Goal: Task Accomplishment & Management: Use online tool/utility

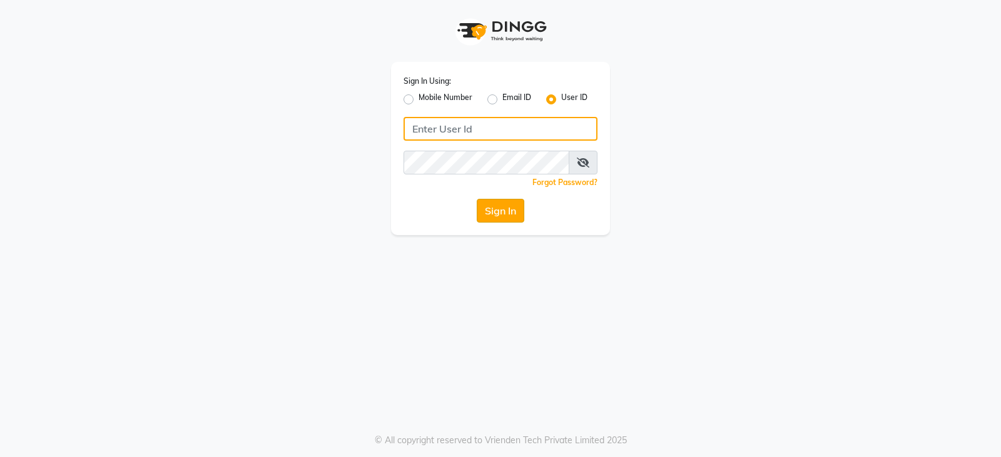
type input "ccoralsalon"
click at [503, 210] on button "Sign In" at bounding box center [501, 211] width 48 height 24
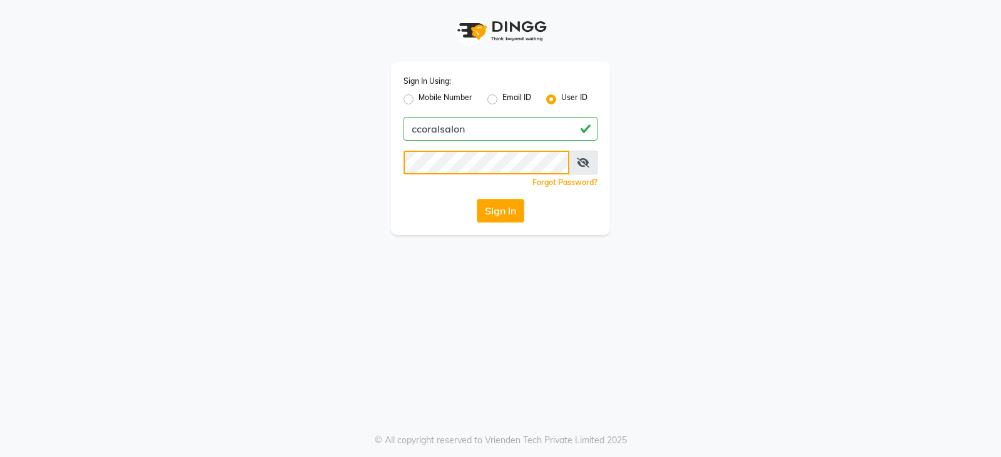
click at [0, 166] on app-login "Sign In Using: Mobile Number Email ID User ID ccoralsalon Remember me Forgot Pa…" at bounding box center [500, 117] width 1001 height 235
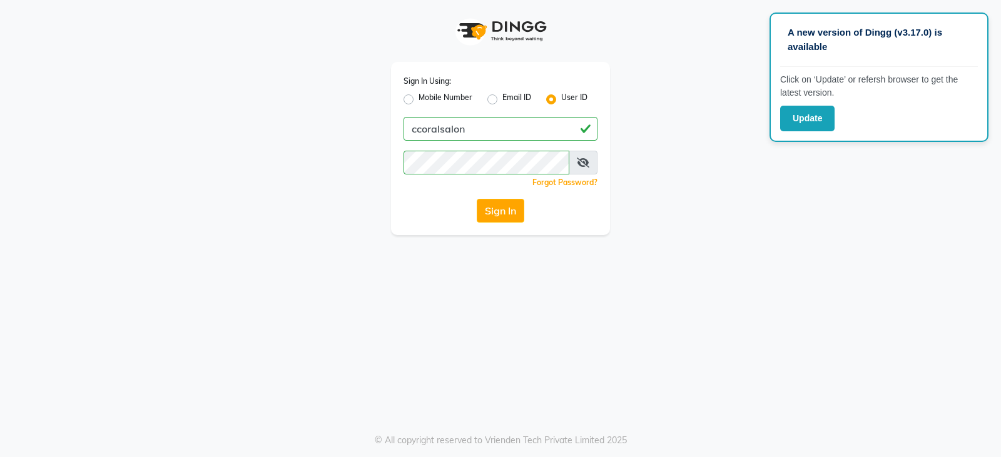
click at [650, 202] on div "Sign In Using: Mobile Number Email ID User ID ccoralsalon Remember me Forgot Pa…" at bounding box center [500, 117] width 713 height 235
click at [509, 210] on button "Sign In" at bounding box center [501, 211] width 48 height 24
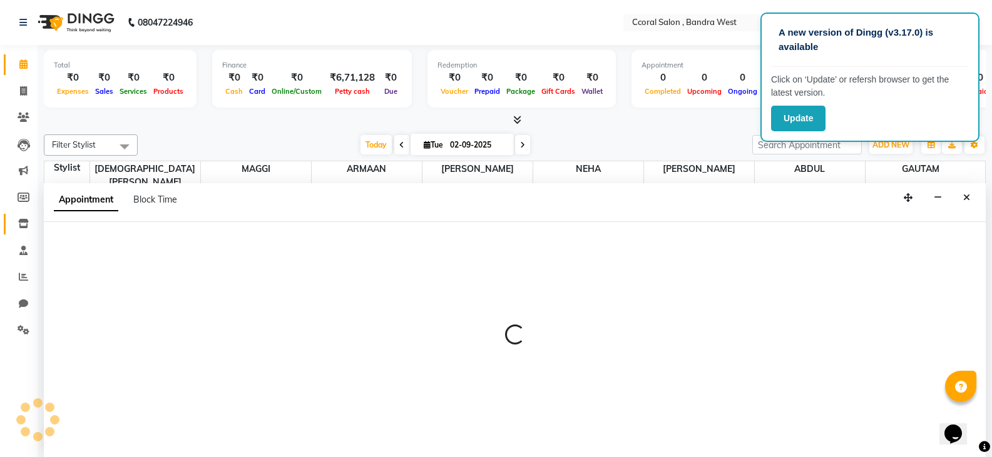
scroll to position [1, 0]
select select "71156"
select select "780"
select select "tentative"
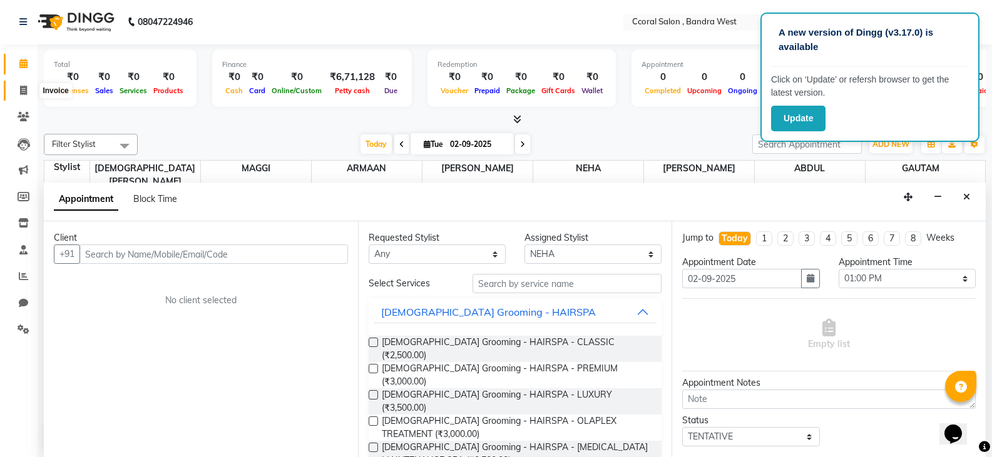
click at [19, 88] on span at bounding box center [24, 91] width 22 height 14
select select "service"
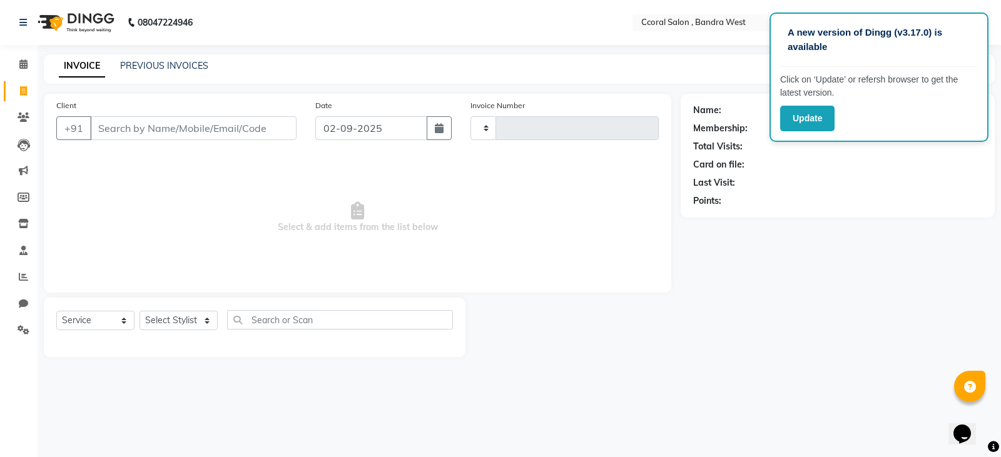
type input "0667"
select select "7966"
click at [581, 357] on div at bounding box center [572, 327] width 215 height 59
click at [429, 130] on button "button" at bounding box center [439, 128] width 25 height 24
select select "9"
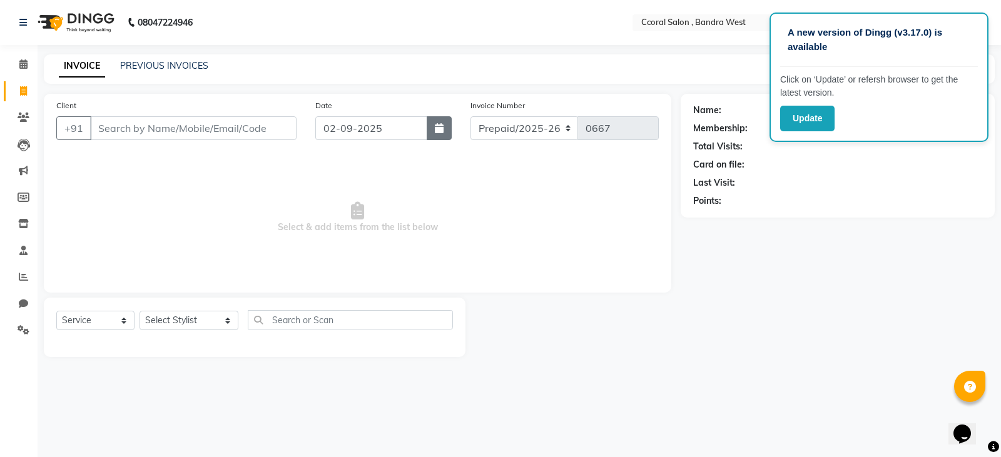
select select "2025"
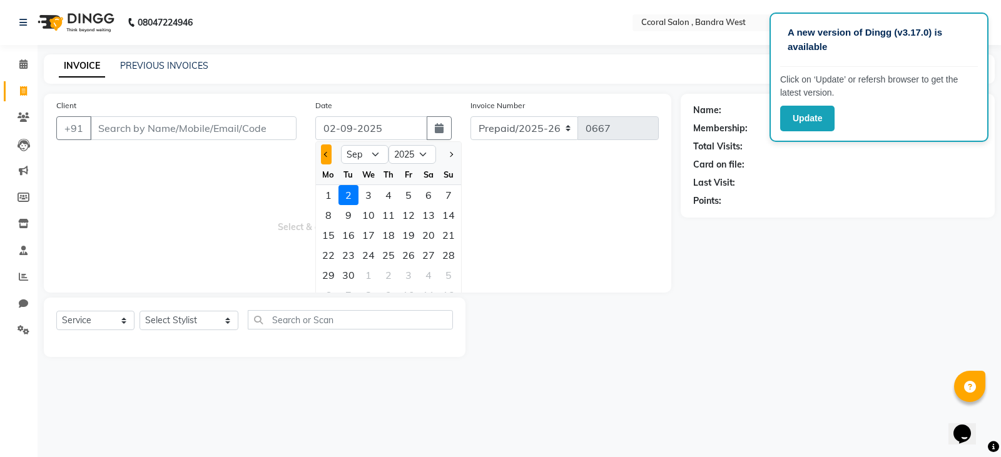
click at [329, 152] on button "Previous month" at bounding box center [326, 155] width 11 height 20
select select "8"
click at [452, 269] on div "31" at bounding box center [449, 275] width 20 height 20
type input "[DATE]"
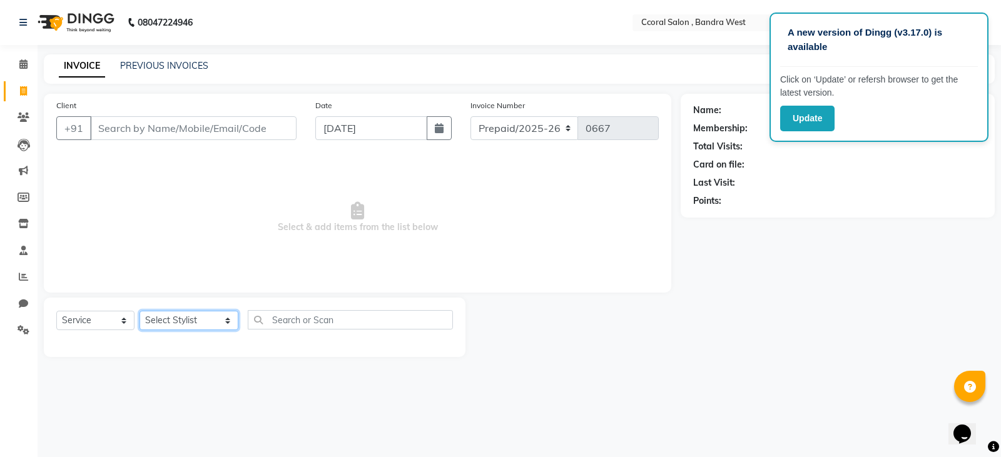
click at [184, 325] on select "Select Stylist [PERSON_NAME] [PERSON_NAME] [PERSON_NAME] [PERSON_NAME] NEHA PAL…" at bounding box center [189, 320] width 99 height 19
select select "71155"
click at [140, 311] on select "Select Stylist [PERSON_NAME] [PERSON_NAME] [PERSON_NAME] [PERSON_NAME] NEHA PAL…" at bounding box center [189, 320] width 99 height 19
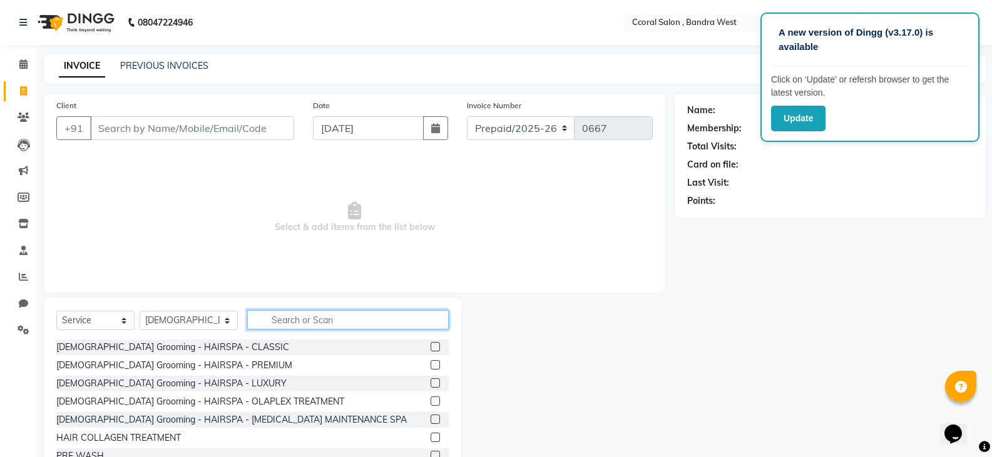
click at [297, 319] on input "text" at bounding box center [347, 319] width 201 height 19
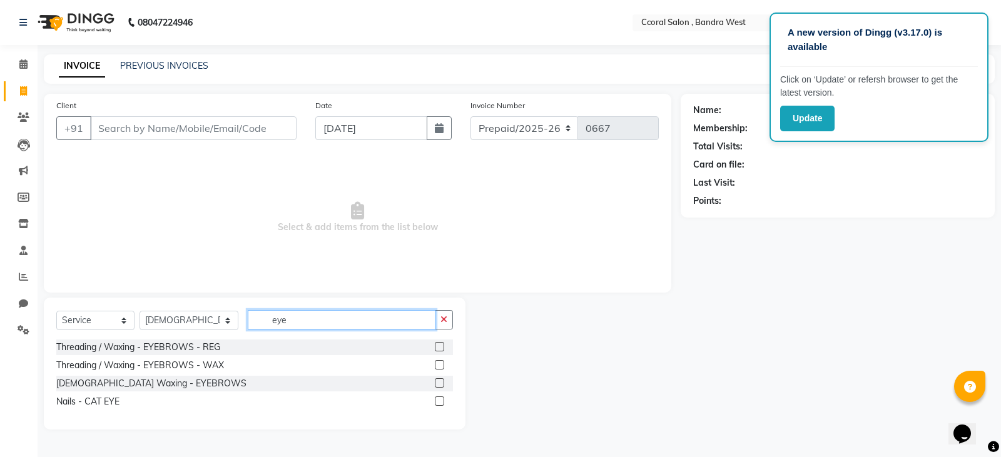
type input "eye"
click at [440, 347] on label at bounding box center [439, 346] width 9 height 9
click at [440, 347] on input "checkbox" at bounding box center [439, 347] width 8 height 8
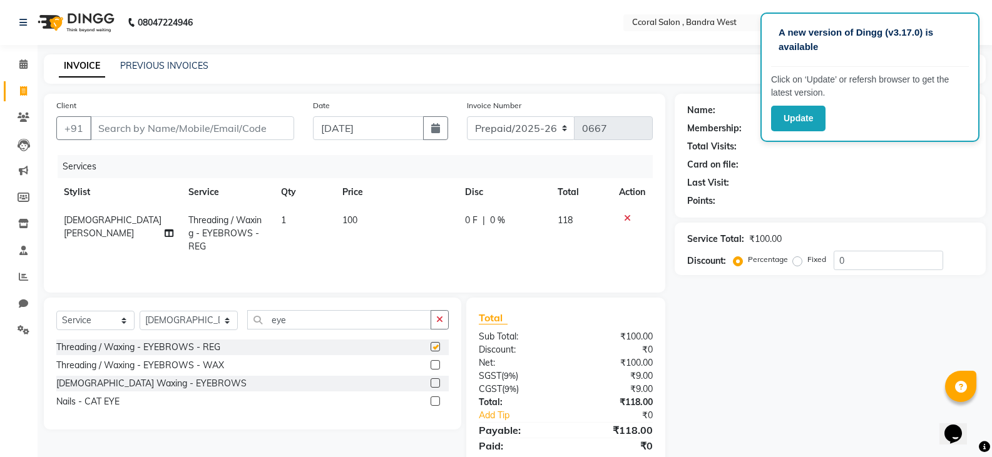
checkbox input "false"
click at [187, 128] on input "Client" at bounding box center [192, 128] width 204 height 24
type input "[PERSON_NAME]"
click at [252, 128] on span "Add Client" at bounding box center [261, 128] width 49 height 13
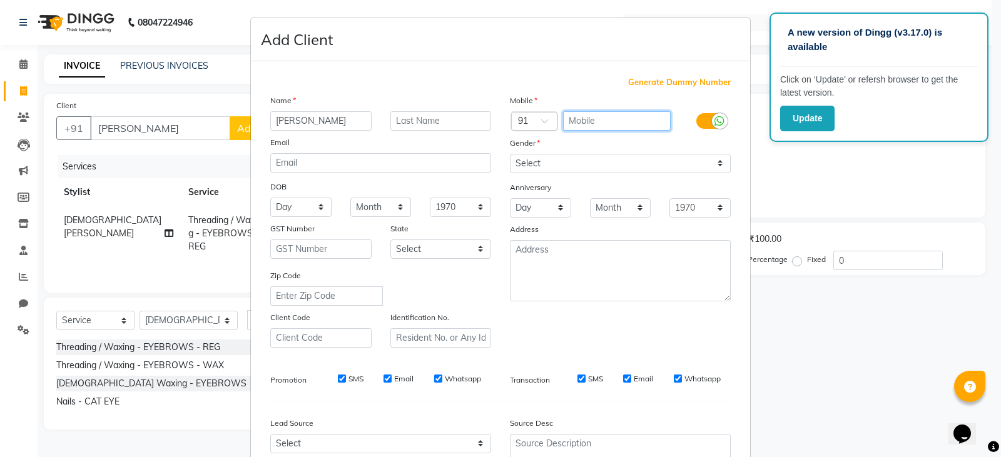
click at [583, 118] on input "text" at bounding box center [617, 120] width 108 height 19
type input "9319119628"
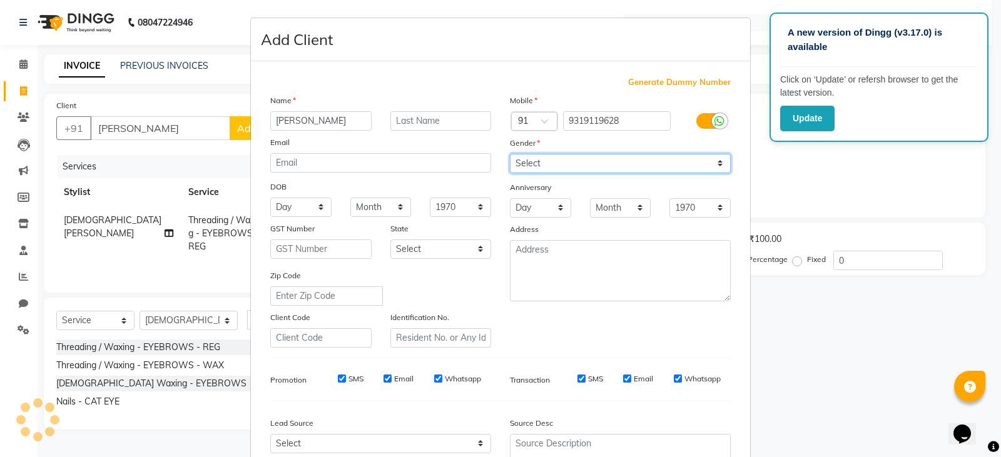
click at [608, 170] on select "Select [DEMOGRAPHIC_DATA] [DEMOGRAPHIC_DATA] Other Prefer Not To Say" at bounding box center [620, 163] width 221 height 19
select select "[DEMOGRAPHIC_DATA]"
click at [510, 154] on select "Select [DEMOGRAPHIC_DATA] [DEMOGRAPHIC_DATA] Other Prefer Not To Say" at bounding box center [620, 163] width 221 height 19
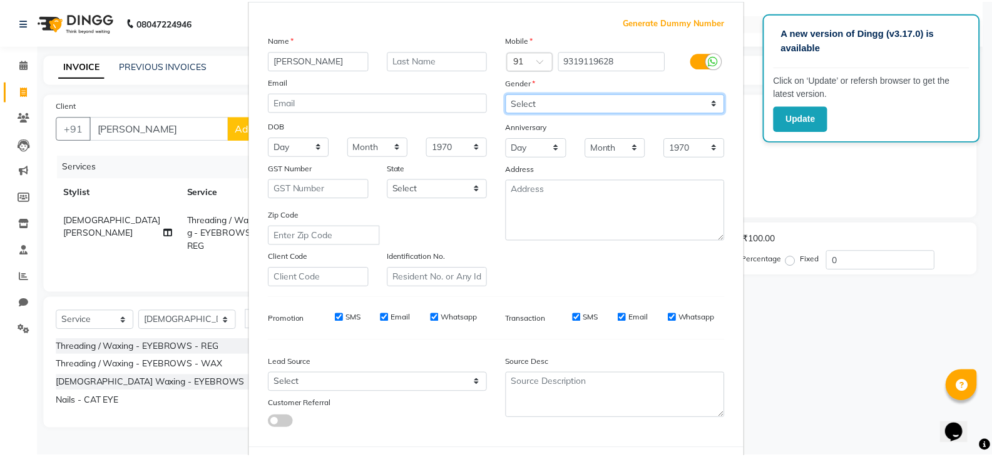
scroll to position [120, 0]
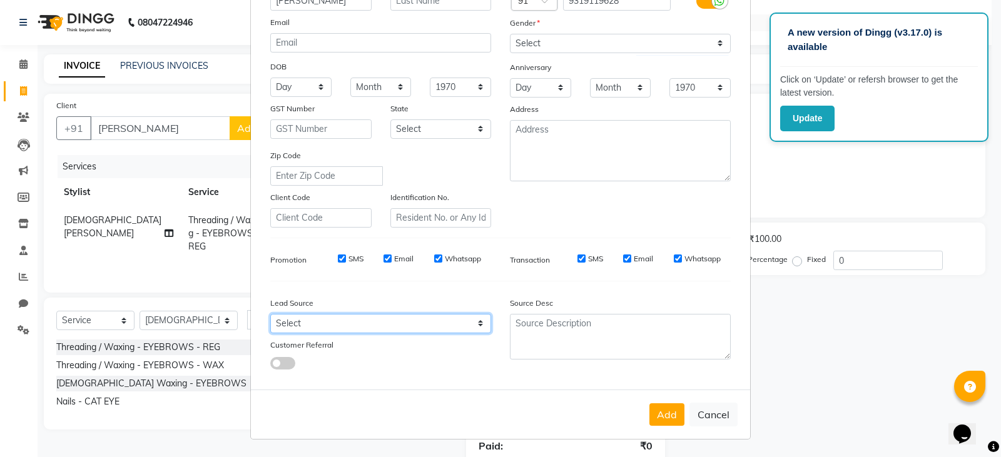
click at [409, 319] on select "Select Walk-in Referral Internet Friend Word of Mouth Advertisement Facebook Ju…" at bounding box center [380, 323] width 221 height 19
select select "52903"
click at [270, 314] on select "Select Walk-in Referral Internet Friend Word of Mouth Advertisement Facebook Ju…" at bounding box center [380, 323] width 221 height 19
click at [665, 413] on button "Add" at bounding box center [666, 415] width 35 height 23
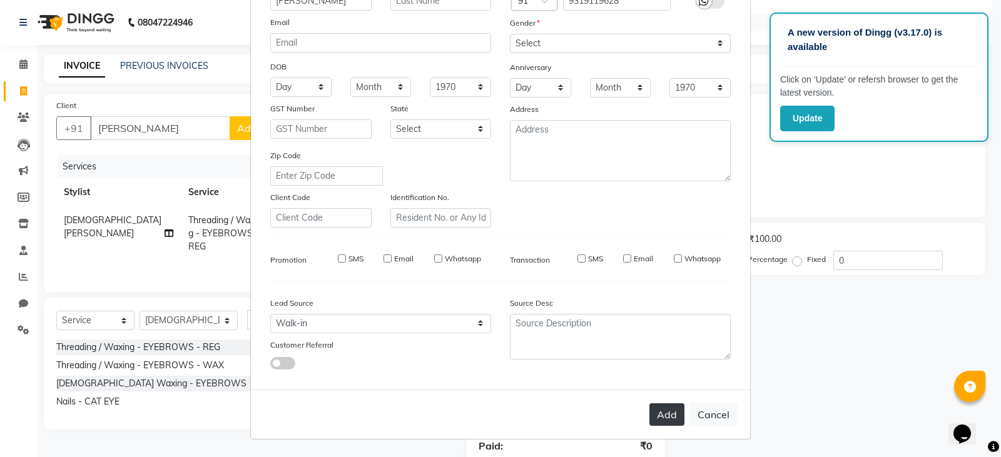
type input "9319119628"
select select
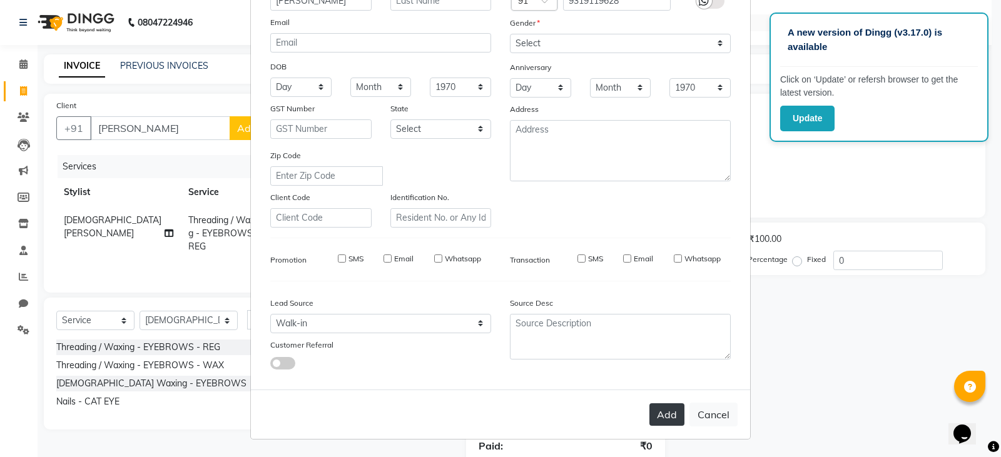
select select
checkbox input "false"
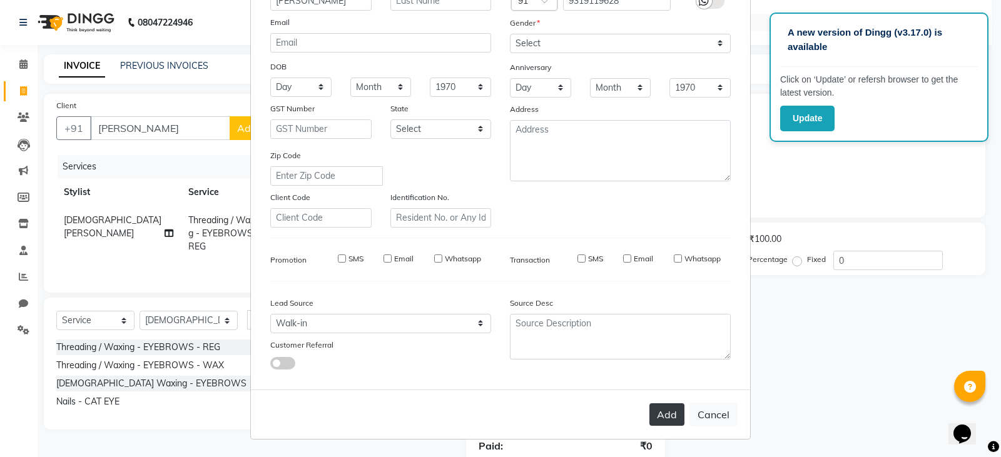
checkbox input "false"
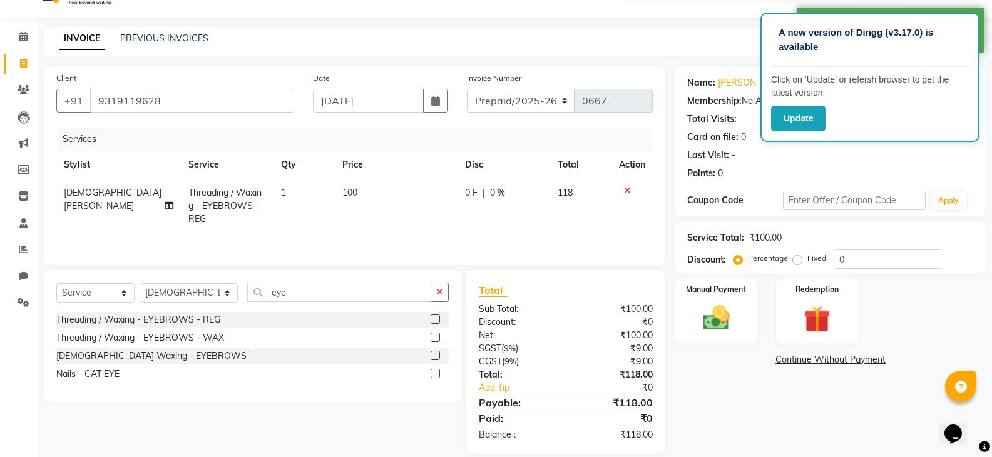
scroll to position [43, 0]
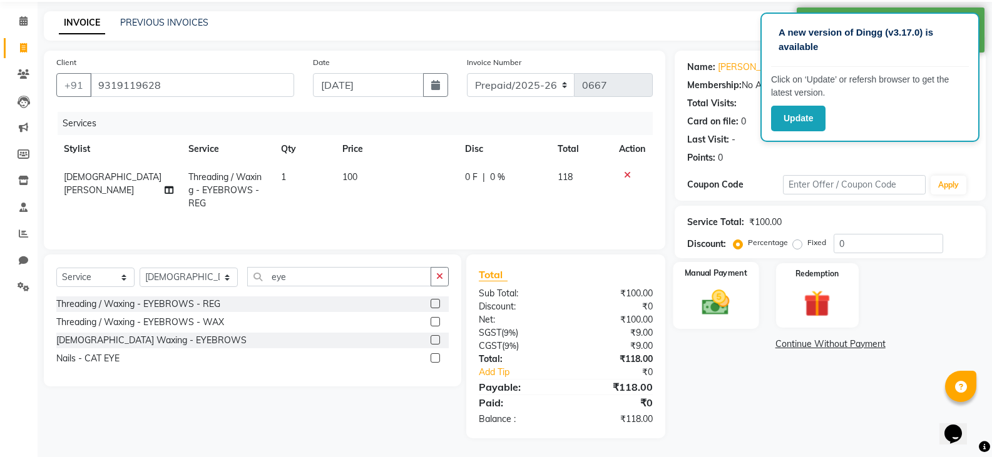
click at [711, 303] on img at bounding box center [715, 303] width 44 height 32
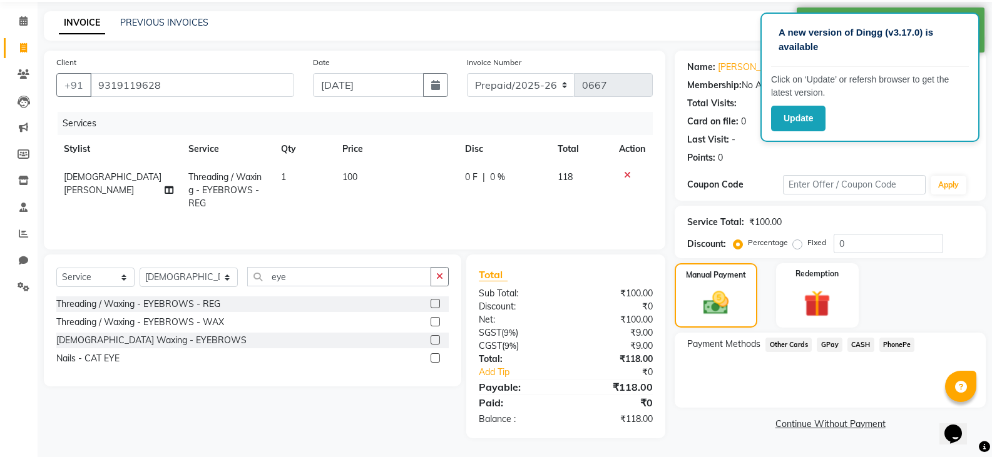
click at [828, 345] on span "GPay" at bounding box center [829, 345] width 26 height 14
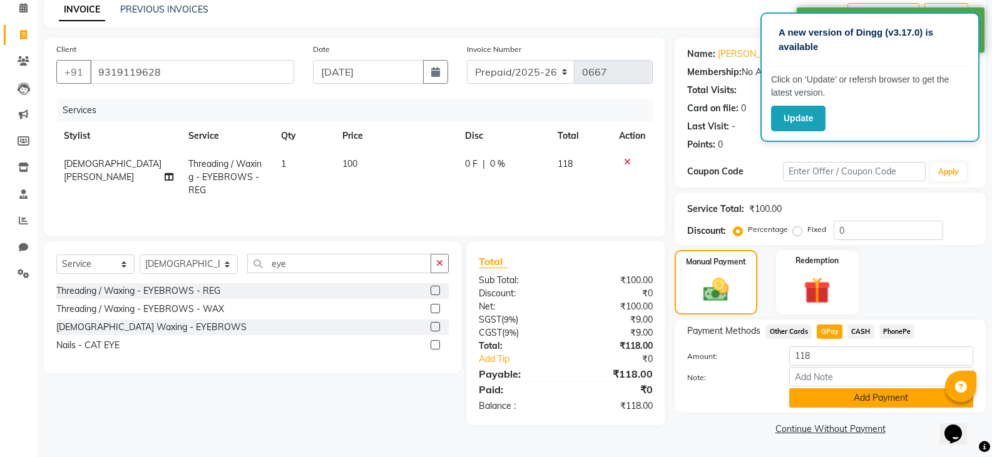
click at [826, 395] on button "Add Payment" at bounding box center [881, 398] width 184 height 19
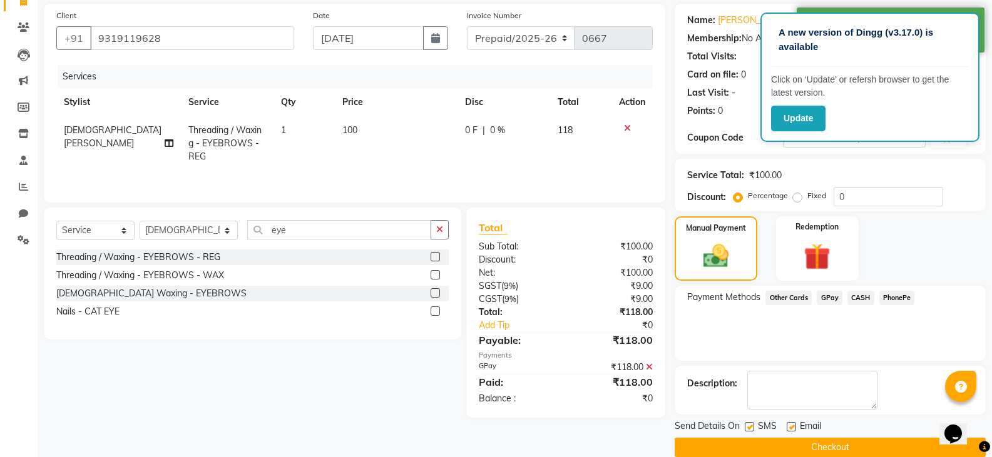
scroll to position [109, 0]
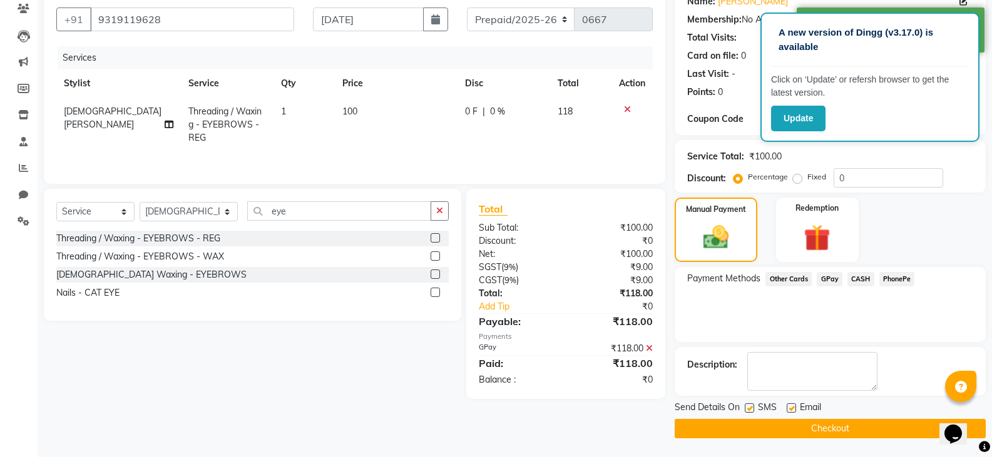
click at [771, 427] on button "Checkout" at bounding box center [829, 428] width 311 height 19
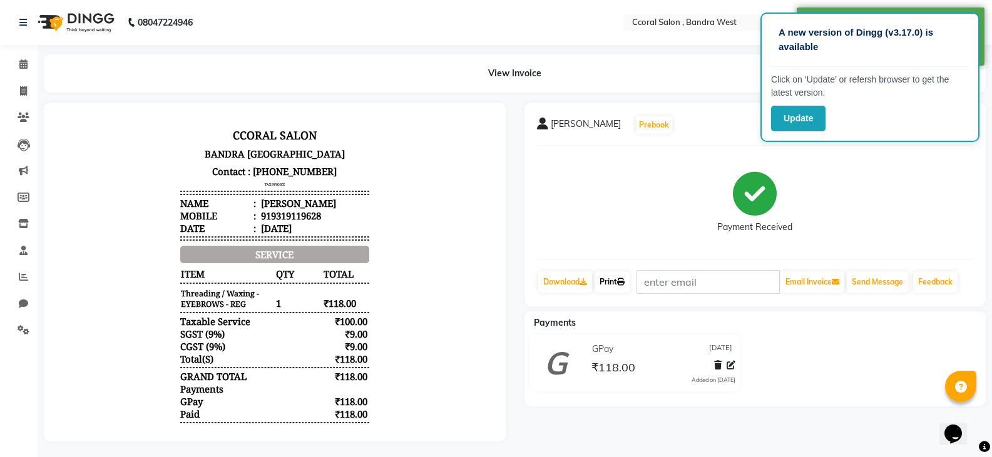
click at [617, 280] on link "Print" at bounding box center [611, 282] width 35 height 21
click at [33, 90] on span at bounding box center [24, 91] width 22 height 14
select select "service"
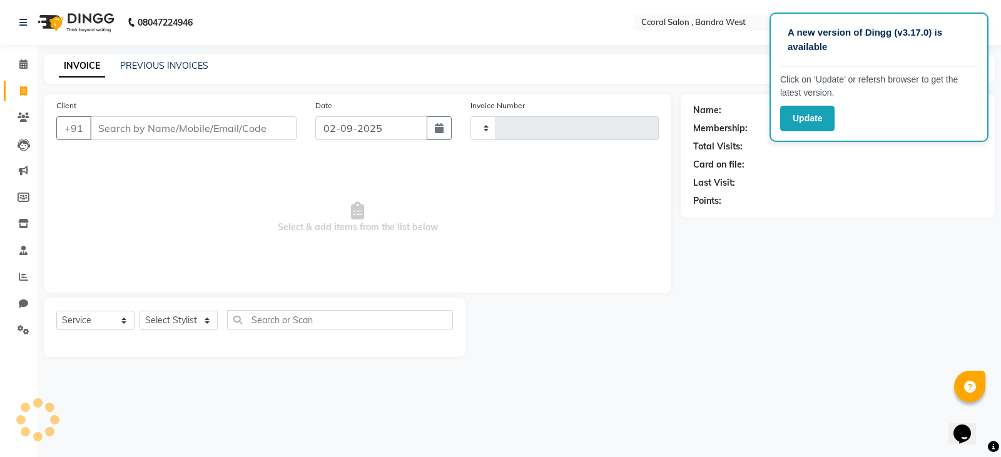
type input "0668"
select select "7966"
click at [186, 126] on input "Client" at bounding box center [193, 128] width 206 height 24
type input "v"
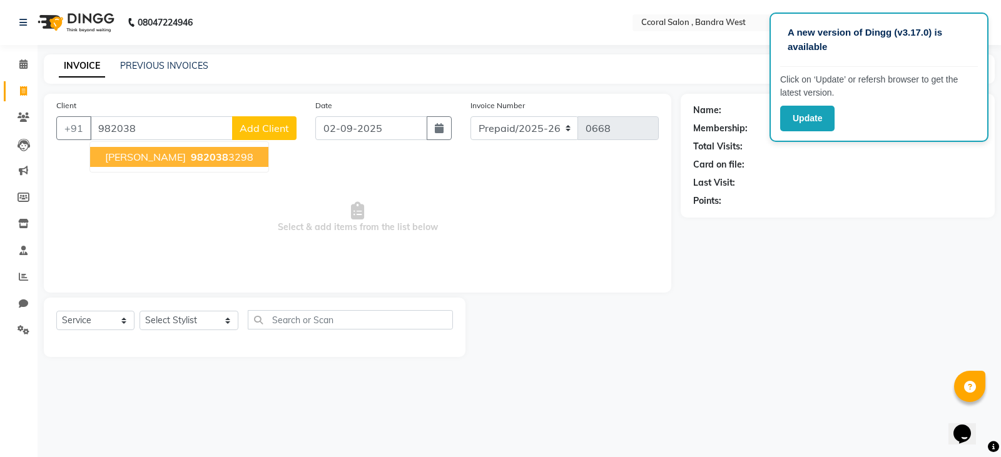
click at [191, 156] on span "982038" at bounding box center [210, 157] width 38 height 13
type input "9820383298"
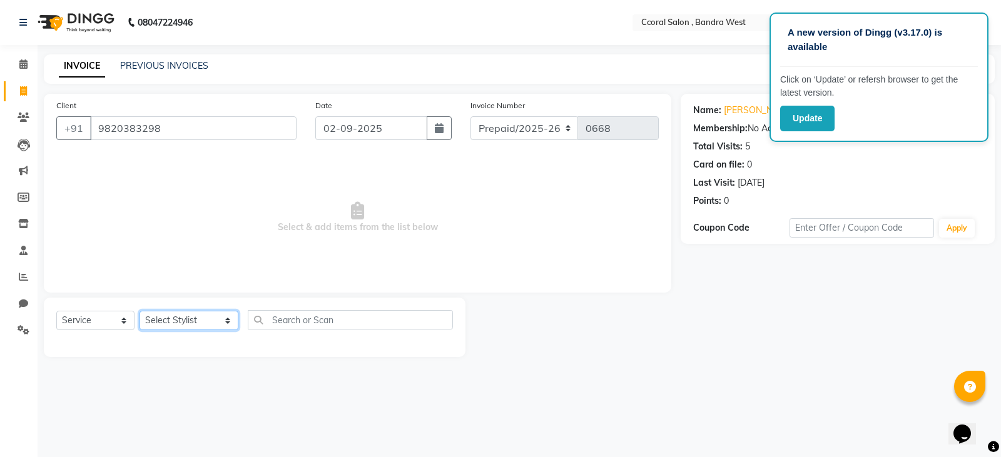
click at [166, 317] on select "Select Stylist [PERSON_NAME] [PERSON_NAME] [PERSON_NAME] [PERSON_NAME] NEHA PAL…" at bounding box center [189, 320] width 99 height 19
select select "71156"
click at [140, 311] on select "Select Stylist [PERSON_NAME] [PERSON_NAME] [PERSON_NAME] [PERSON_NAME] NEHA PAL…" at bounding box center [189, 320] width 99 height 19
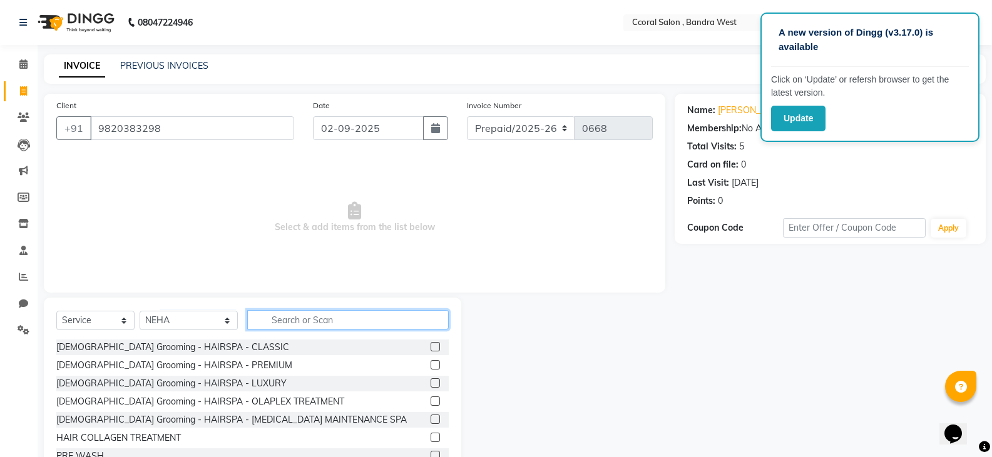
click at [248, 312] on input "text" at bounding box center [347, 319] width 201 height 19
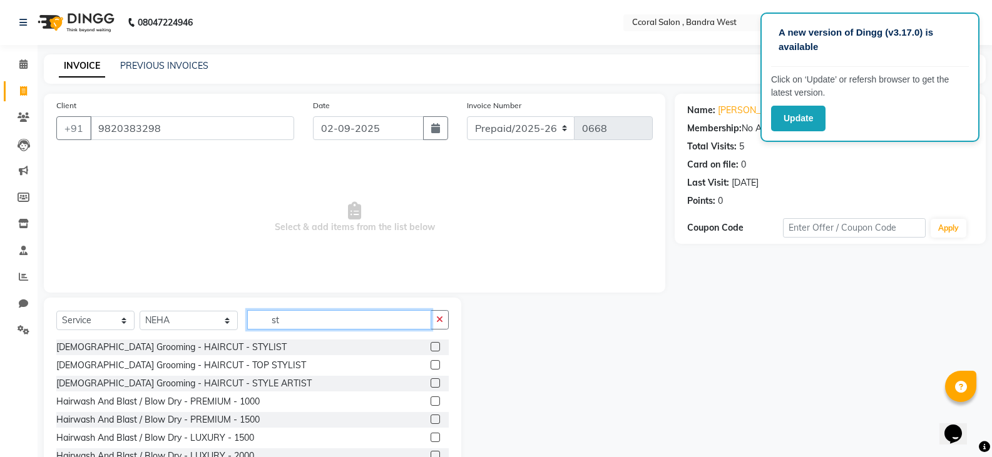
type input "s"
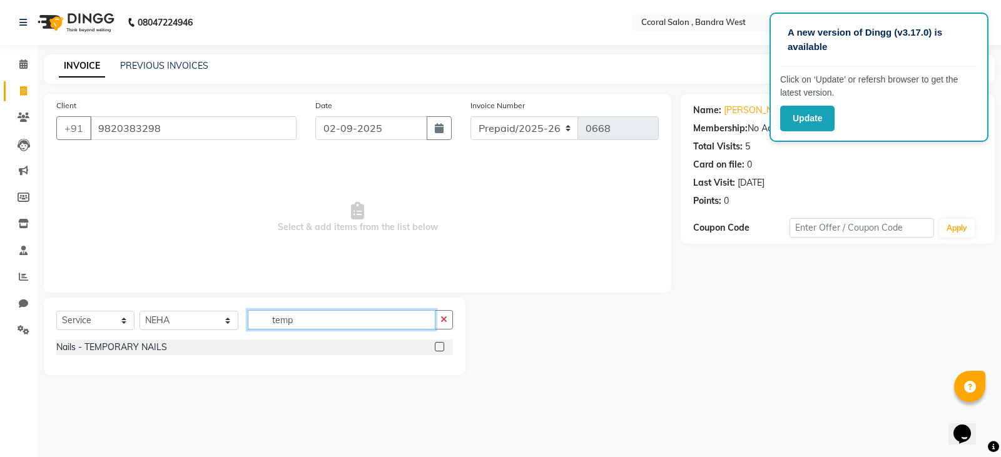
type input "temp"
click at [434, 342] on div "Nails - TEMPORARY NAILS" at bounding box center [254, 348] width 397 height 16
click at [440, 348] on label at bounding box center [439, 346] width 9 height 9
click at [440, 348] on input "checkbox" at bounding box center [439, 347] width 8 height 8
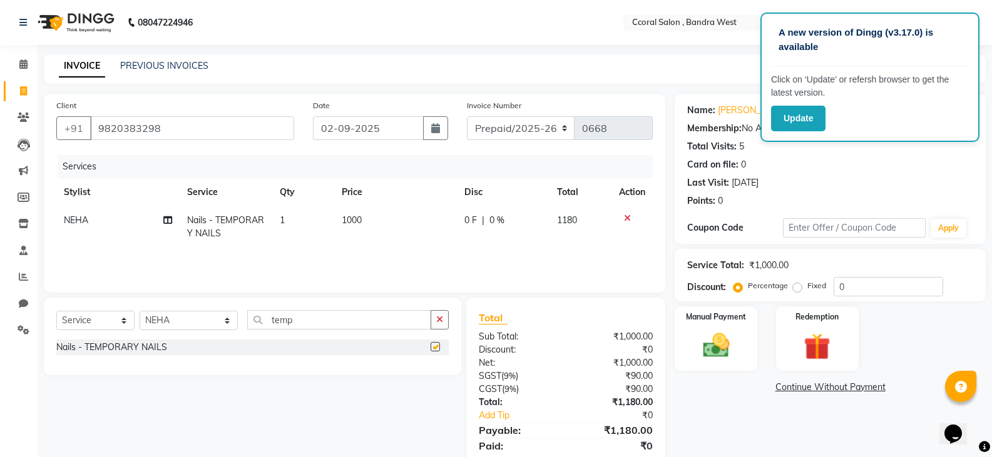
checkbox input "false"
drag, startPoint x: 270, startPoint y: 323, endPoint x: 204, endPoint y: 323, distance: 65.7
click at [204, 323] on div "Select Service Product Membership Package Voucher Prepaid Gift Card Select Styl…" at bounding box center [252, 324] width 392 height 29
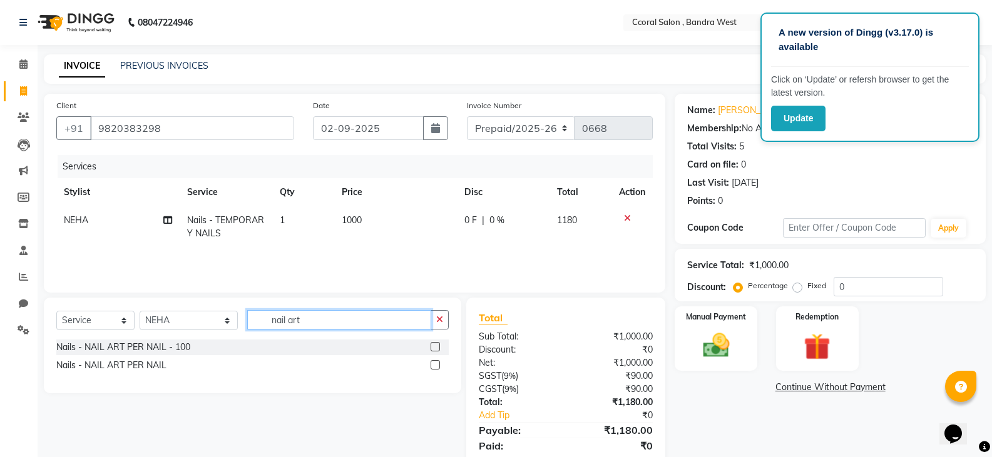
type input "nail art"
click at [435, 349] on label at bounding box center [434, 346] width 9 height 9
click at [435, 349] on input "checkbox" at bounding box center [434, 347] width 8 height 8
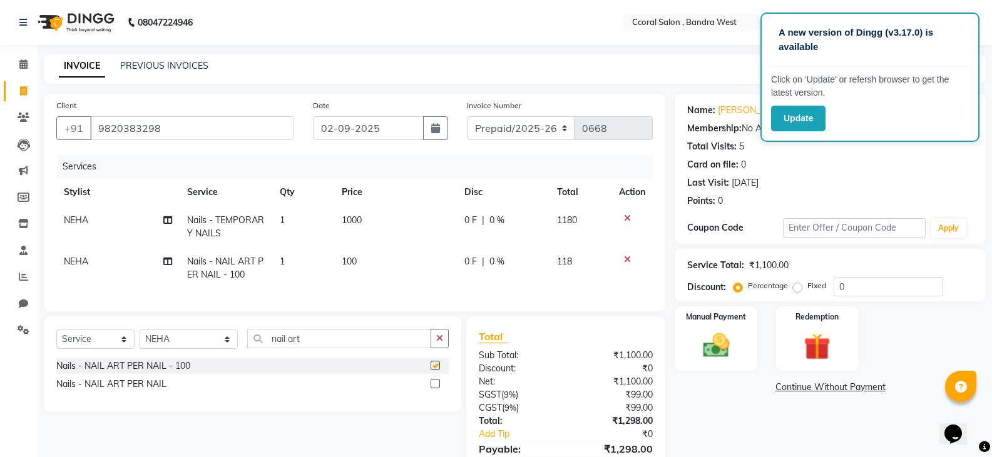
checkbox input "false"
click at [347, 278] on td "100" at bounding box center [395, 268] width 123 height 41
select select "71156"
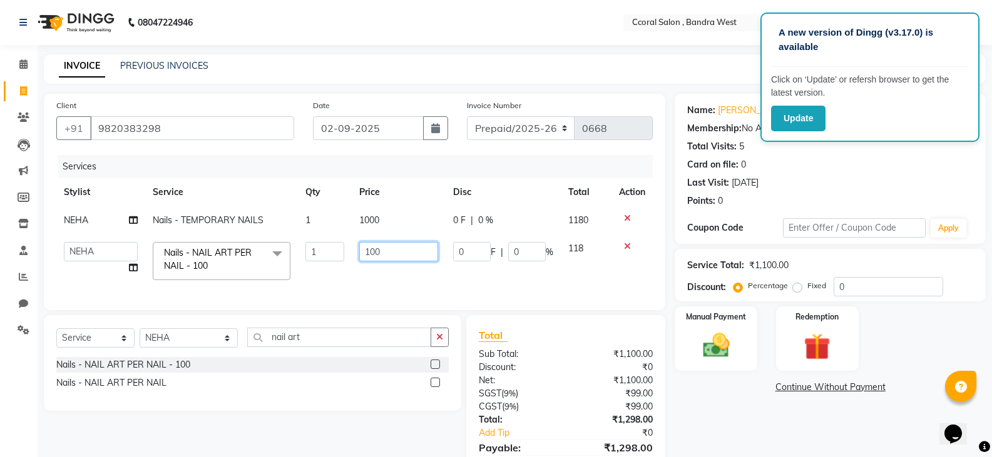
drag, startPoint x: 393, startPoint y: 255, endPoint x: 272, endPoint y: 270, distance: 121.8
click at [272, 270] on tr "[PERSON_NAME] [PERSON_NAME] [PERSON_NAME] [PERSON_NAME] NEHA PALLAVI [PERSON_NA…" at bounding box center [354, 261] width 596 height 53
type input "800"
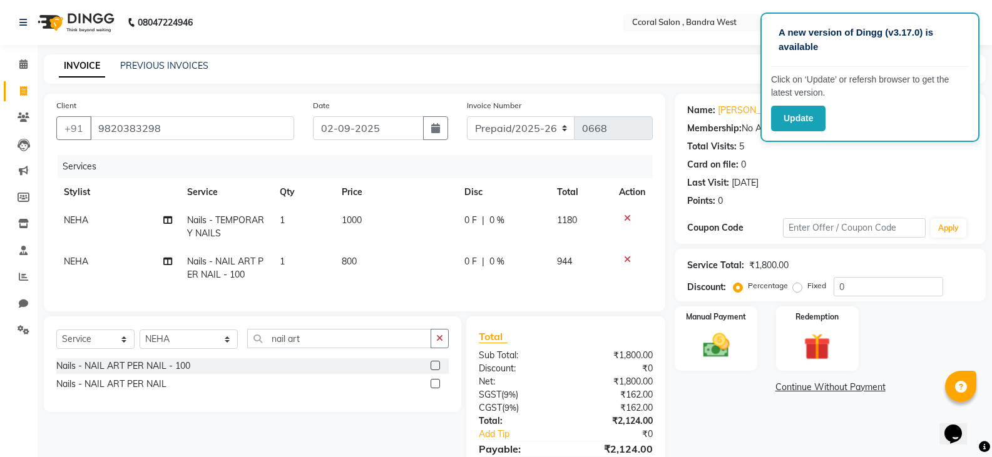
click at [256, 374] on div "Nails - NAIL ART PER NAIL - 100" at bounding box center [252, 366] width 392 height 16
click at [278, 348] on input "nail art" at bounding box center [339, 338] width 184 height 19
drag, startPoint x: 290, startPoint y: 351, endPoint x: 155, endPoint y: 352, distance: 134.5
click at [155, 352] on div "Select Service Product Membership Package Voucher Prepaid Gift Card Select Styl…" at bounding box center [252, 343] width 392 height 29
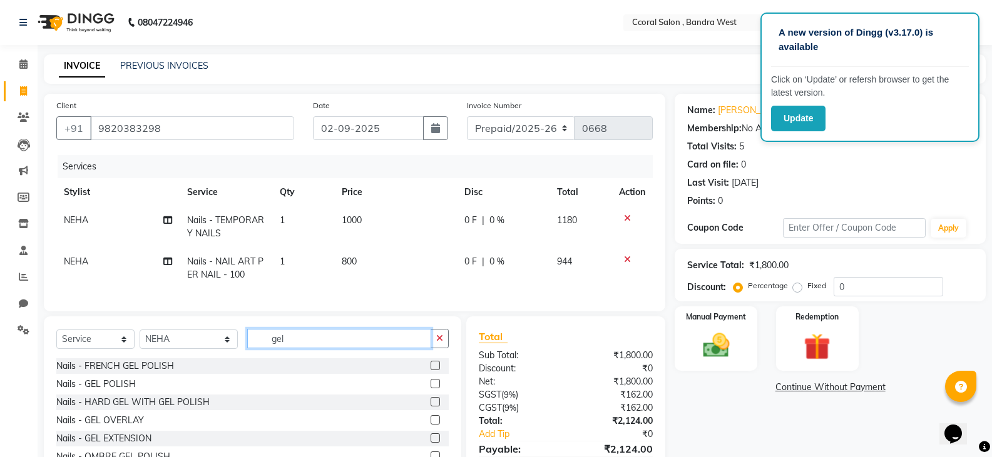
type input "gel"
click at [430, 389] on label at bounding box center [434, 383] width 9 height 9
click at [430, 389] on input "checkbox" at bounding box center [434, 384] width 8 height 8
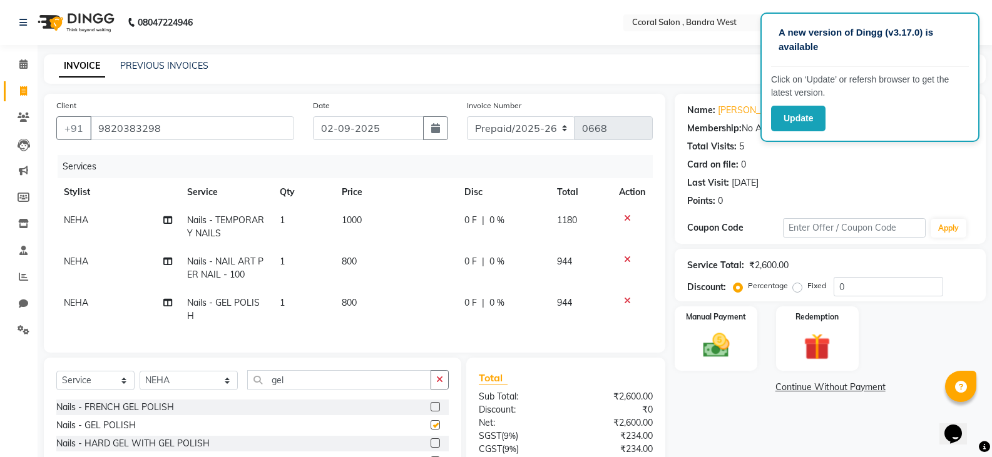
checkbox input "false"
click at [362, 325] on td "800" at bounding box center [395, 309] width 123 height 41
select select "71156"
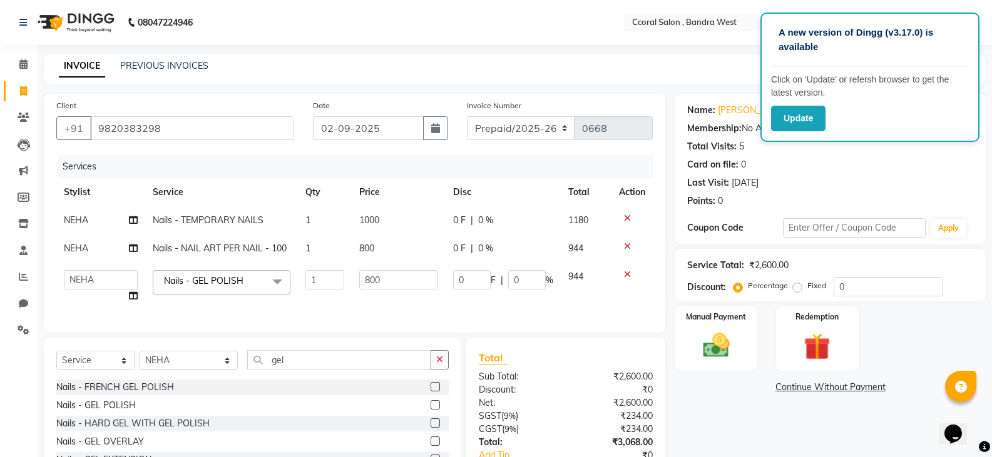
click at [399, 293] on td "800" at bounding box center [398, 287] width 93 height 48
drag, startPoint x: 402, startPoint y: 280, endPoint x: 279, endPoint y: 283, distance: 123.3
click at [279, 283] on tr "[PERSON_NAME] [PERSON_NAME] [PERSON_NAME] [PERSON_NAME] NEHA PALLAVI [PERSON_NA…" at bounding box center [354, 287] width 596 height 48
type input "500"
click at [384, 427] on div "Nails - FRENCH GEL POLISH Nails - GEL POLISH Nails - HARD GEL WITH GEL POLISH N…" at bounding box center [252, 442] width 392 height 125
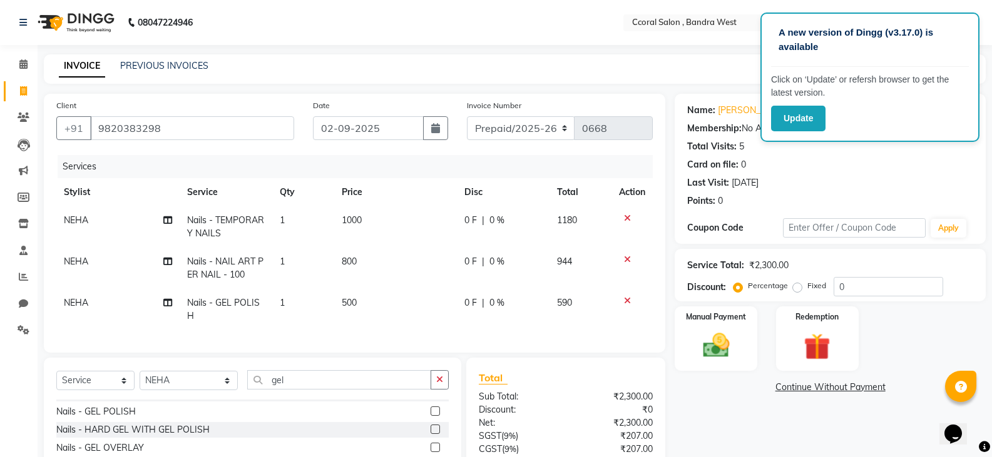
scroll to position [20, 0]
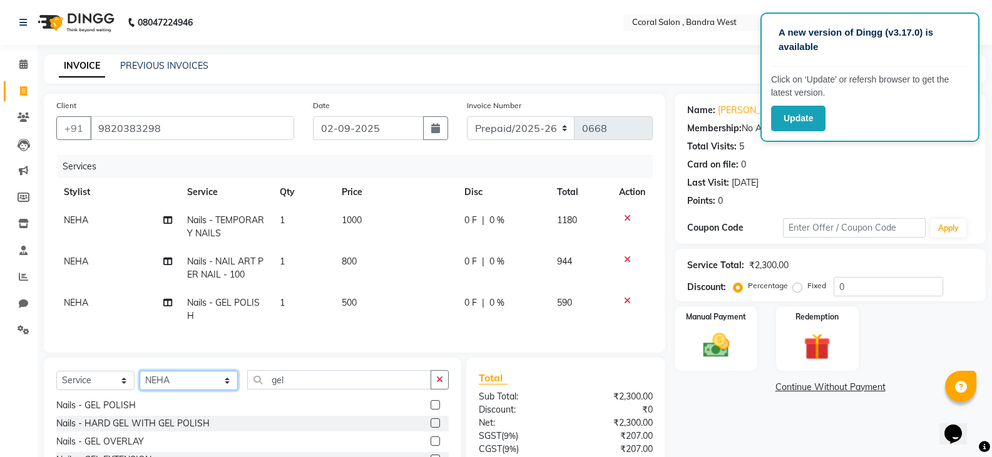
click at [170, 390] on select "Select Stylist [PERSON_NAME] [PERSON_NAME] [PERSON_NAME] [PERSON_NAME] NEHA PAL…" at bounding box center [189, 380] width 98 height 19
select select "88255"
click at [140, 380] on select "Select Stylist [PERSON_NAME] [PERSON_NAME] [PERSON_NAME] [PERSON_NAME] NEHA PAL…" at bounding box center [189, 380] width 98 height 19
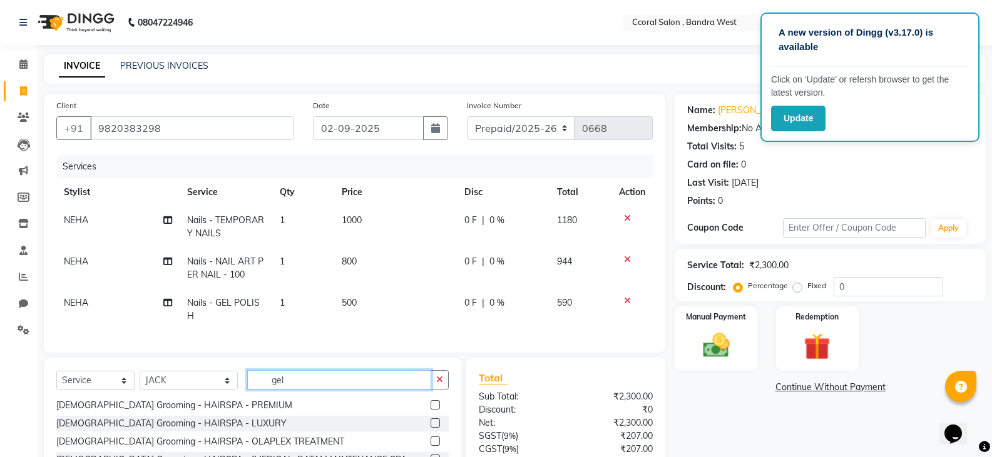
drag, startPoint x: 295, startPoint y: 389, endPoint x: 181, endPoint y: 395, distance: 114.7
click at [181, 395] on div "Select Service Product Membership Package Voucher Prepaid Gift Card Select Styl…" at bounding box center [252, 384] width 392 height 29
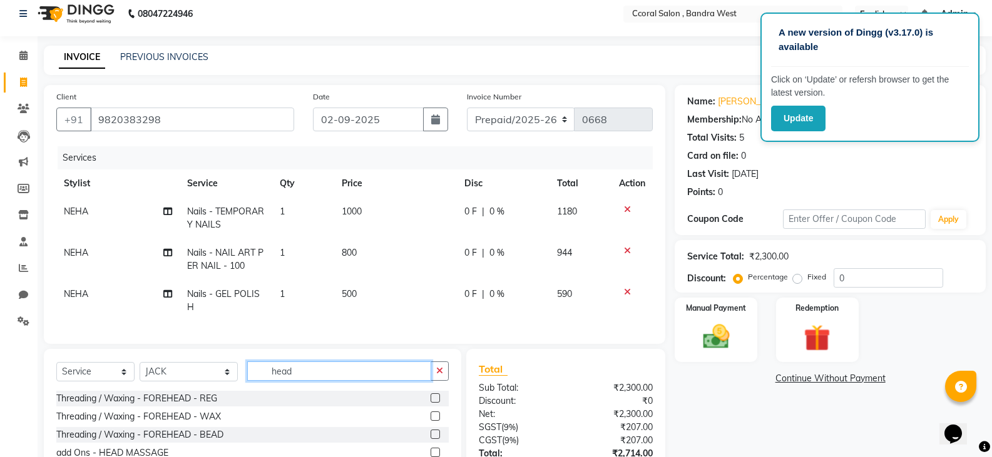
scroll to position [113, 0]
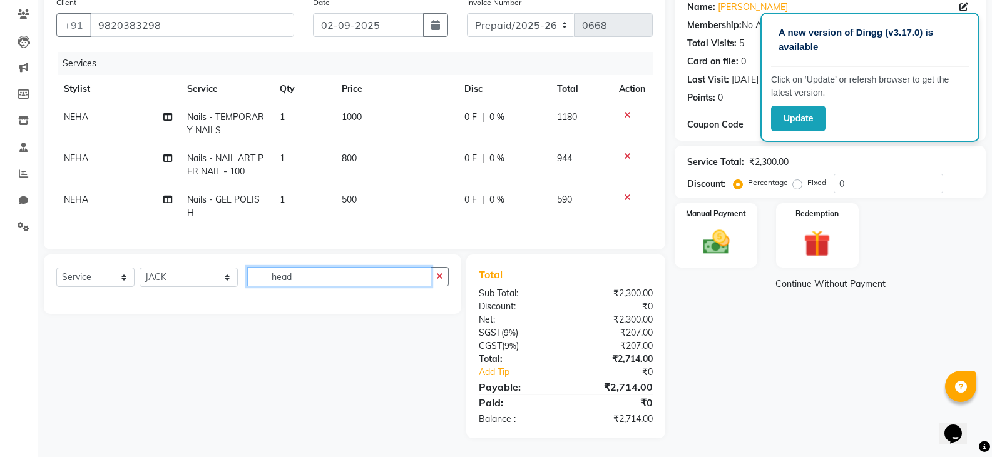
type input "head"
